Goal: Task Accomplishment & Management: Use online tool/utility

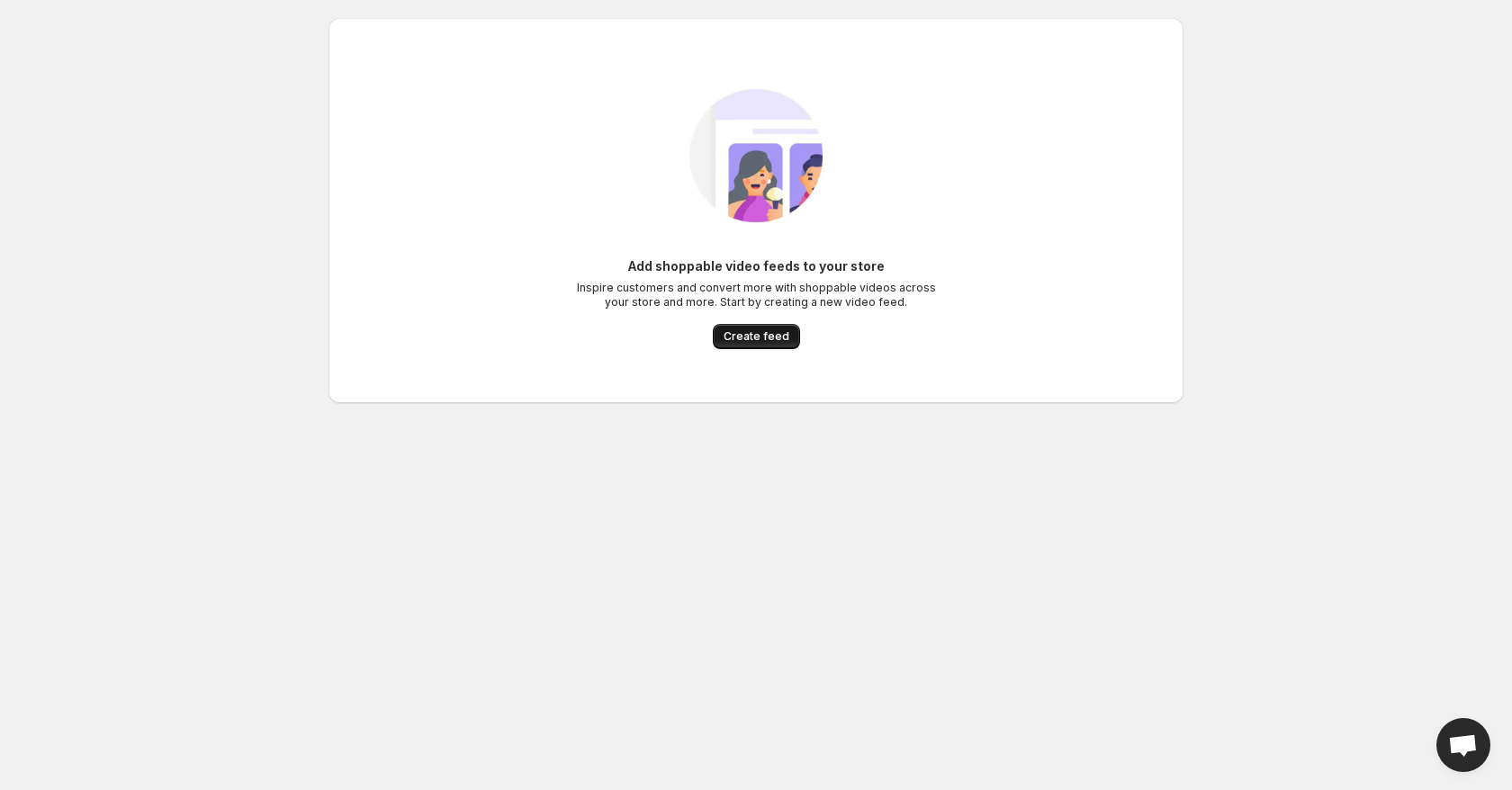
click at [749, 332] on span "Create feed" at bounding box center [756, 336] width 65 height 15
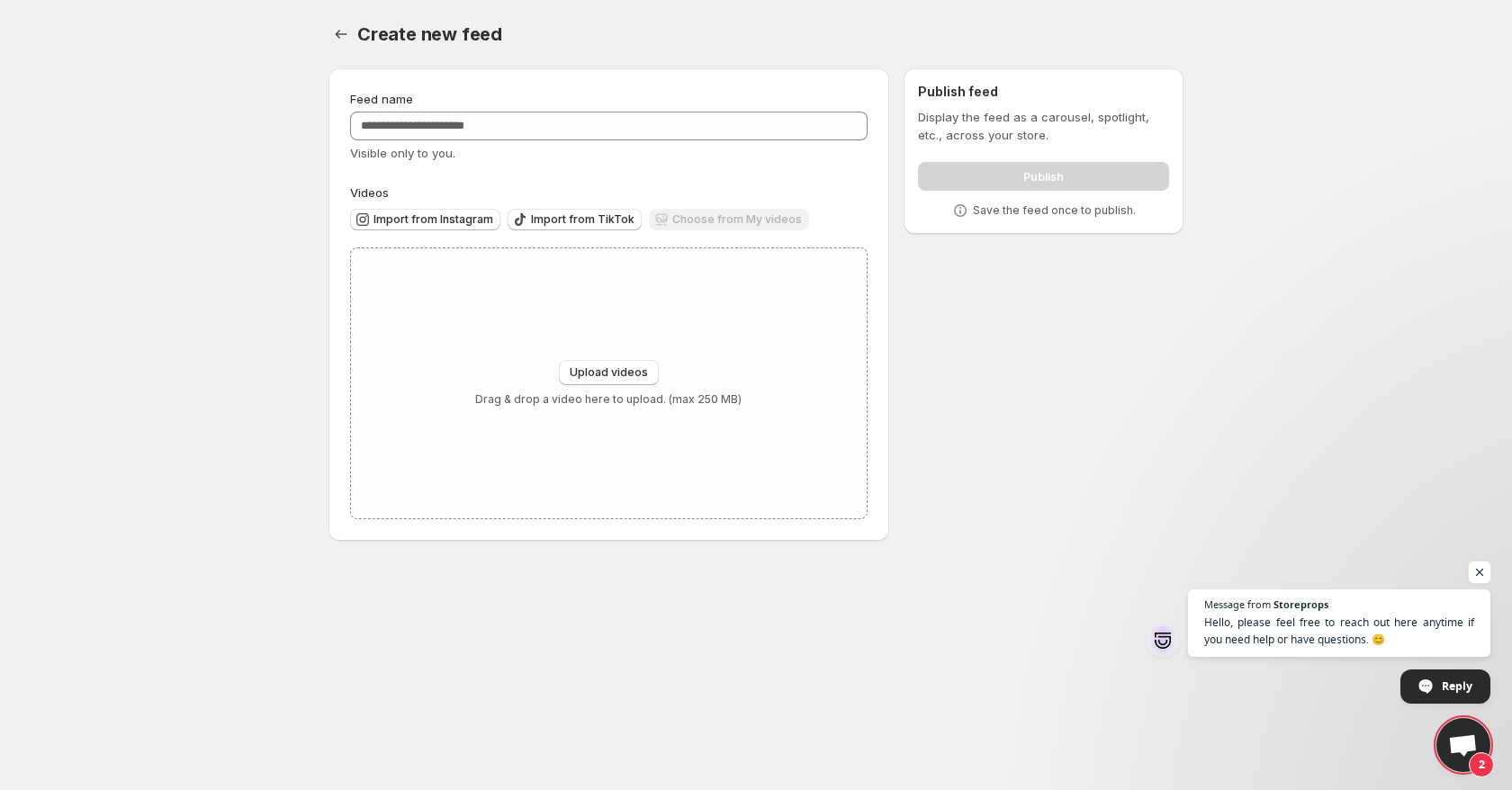
click at [1487, 564] on span "Open chat" at bounding box center [1479, 572] width 23 height 23
